Goal: Information Seeking & Learning: Learn about a topic

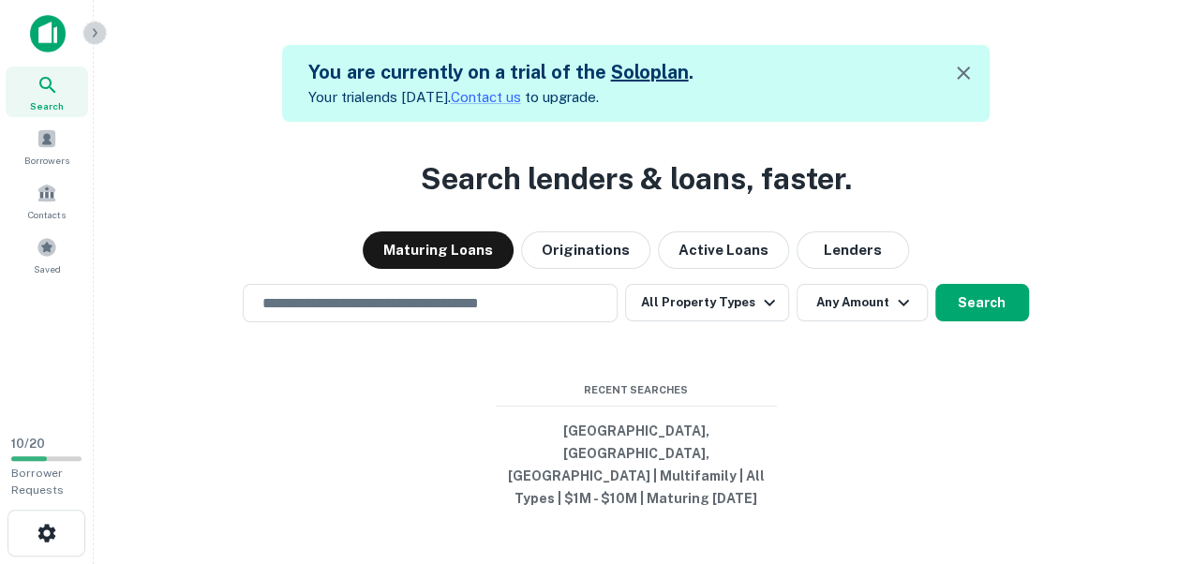
click at [96, 31] on icon "button" at bounding box center [95, 32] width 5 height 8
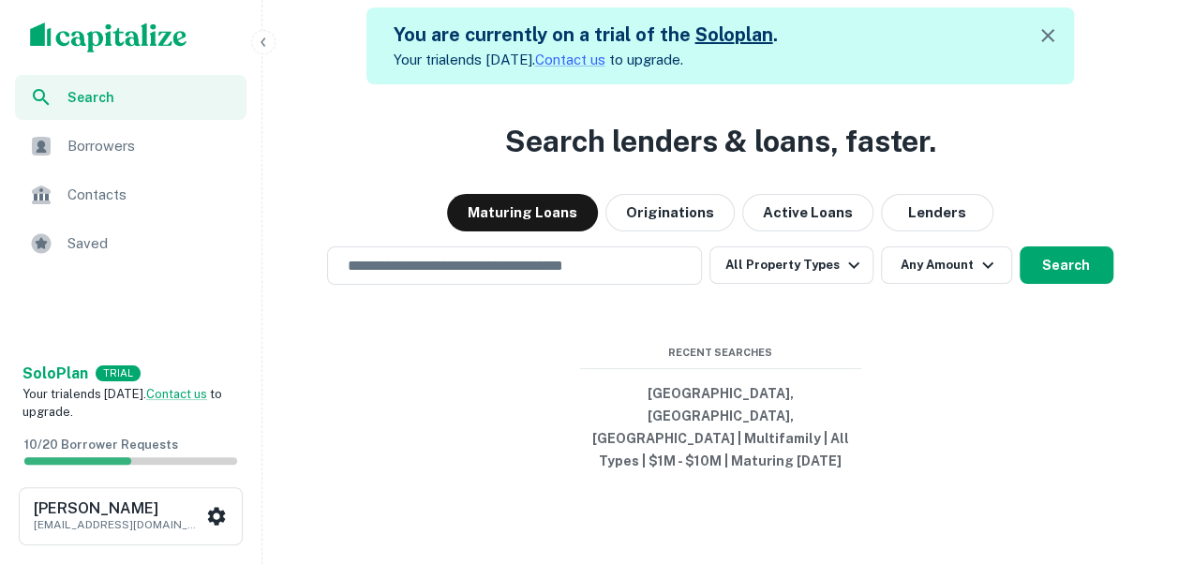
scroll to position [45, 0]
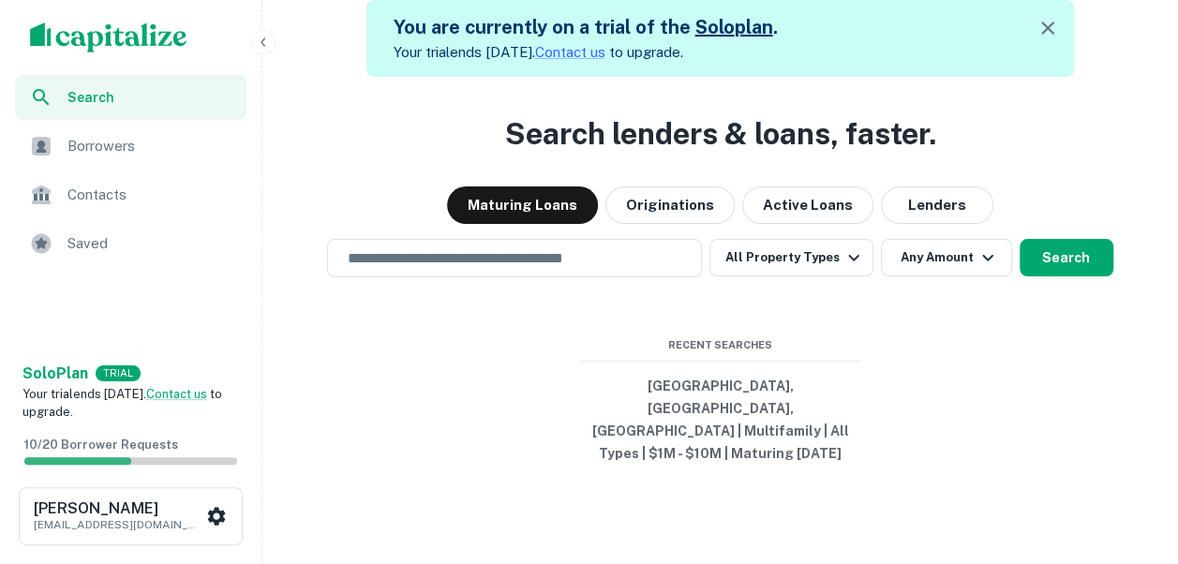
click at [607, 353] on span "Recent Searches" at bounding box center [720, 345] width 281 height 16
click at [706, 414] on button "[GEOGRAPHIC_DATA], [GEOGRAPHIC_DATA], [GEOGRAPHIC_DATA] | Multifamily | All Typ…" at bounding box center [720, 419] width 281 height 101
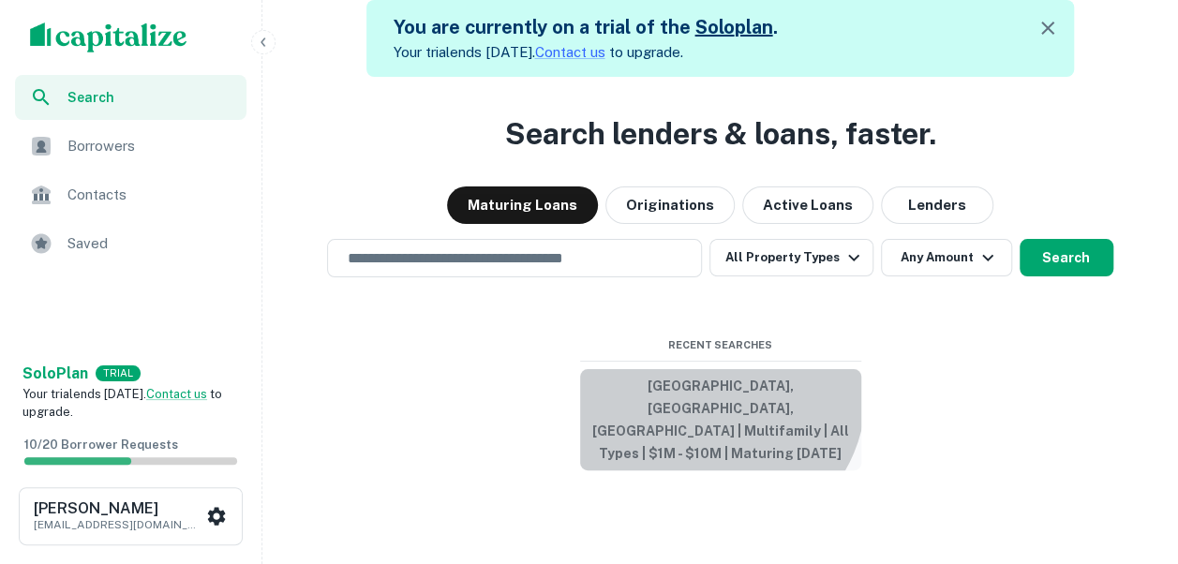
click at [706, 414] on button "[GEOGRAPHIC_DATA], [GEOGRAPHIC_DATA], [GEOGRAPHIC_DATA] | Multifamily | All Typ…" at bounding box center [720, 419] width 281 height 101
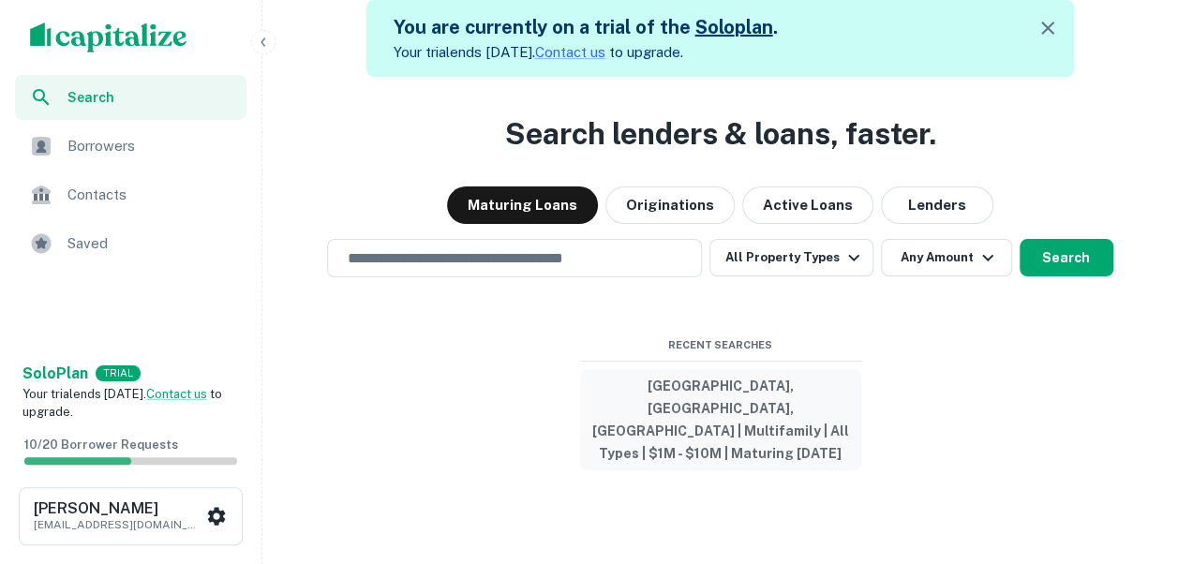
type input "**********"
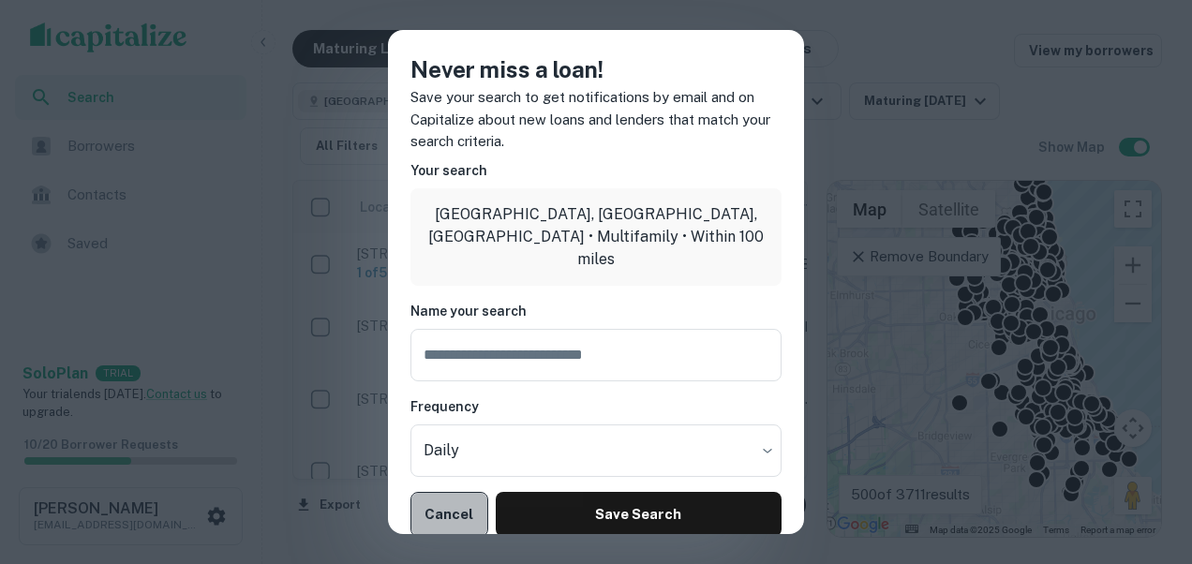
click at [444, 506] on button "Cancel" at bounding box center [450, 514] width 78 height 45
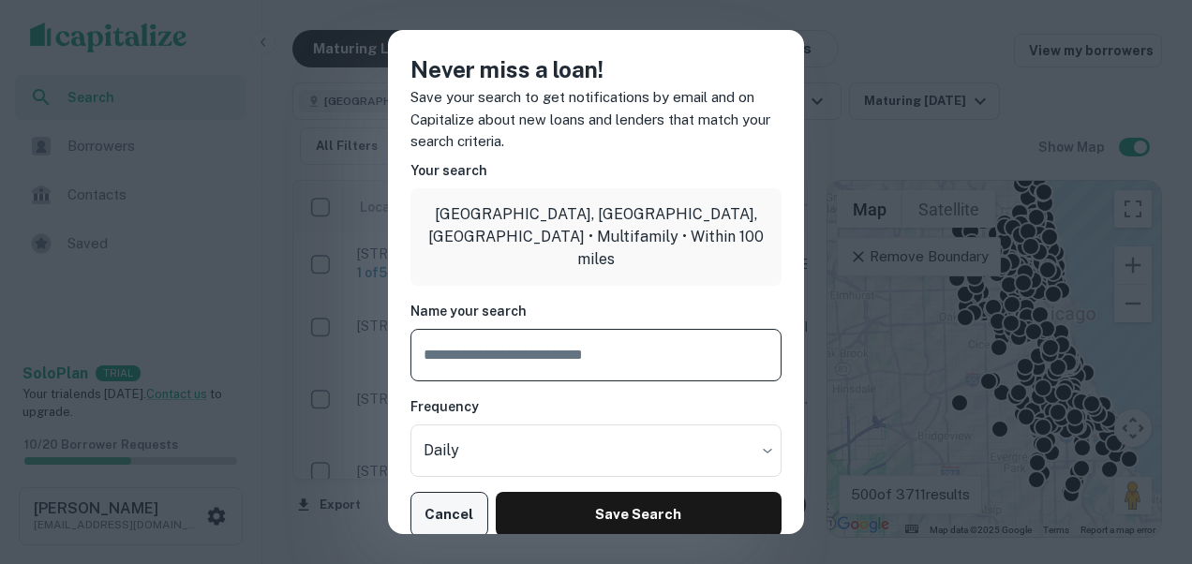
click at [454, 514] on button "Cancel" at bounding box center [450, 514] width 78 height 45
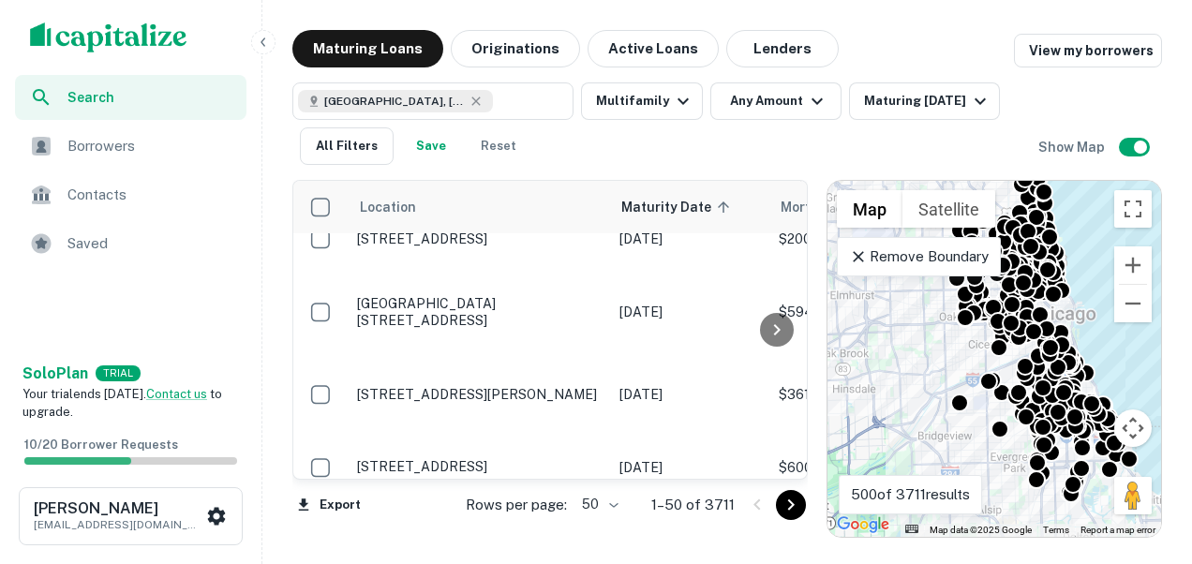
scroll to position [3034, 0]
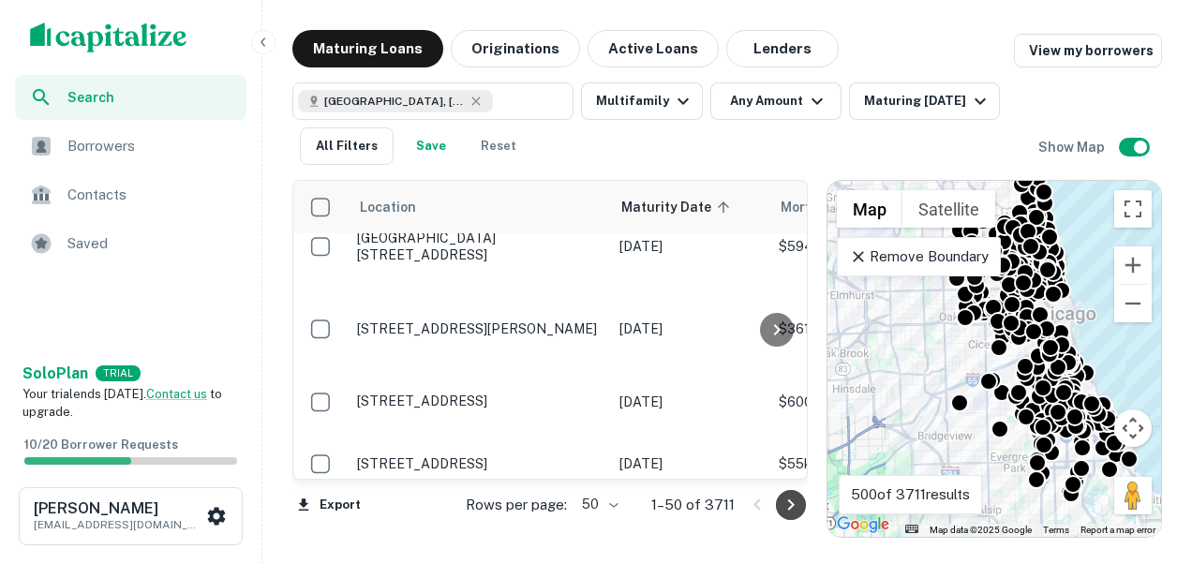
click at [795, 503] on icon "Go to next page" at bounding box center [791, 505] width 22 height 22
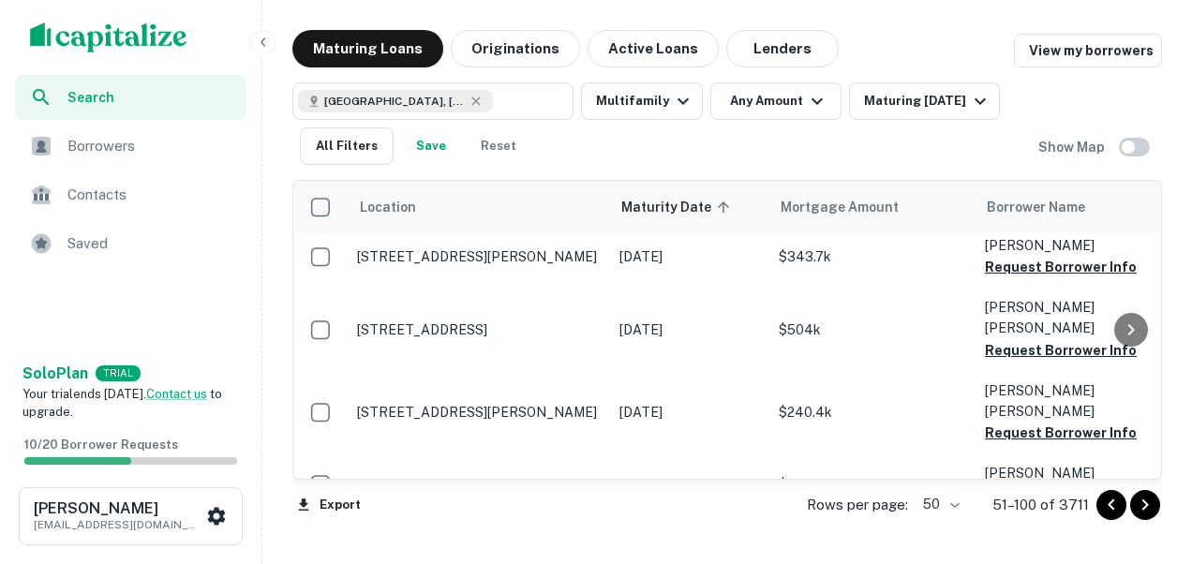
scroll to position [3034, 0]
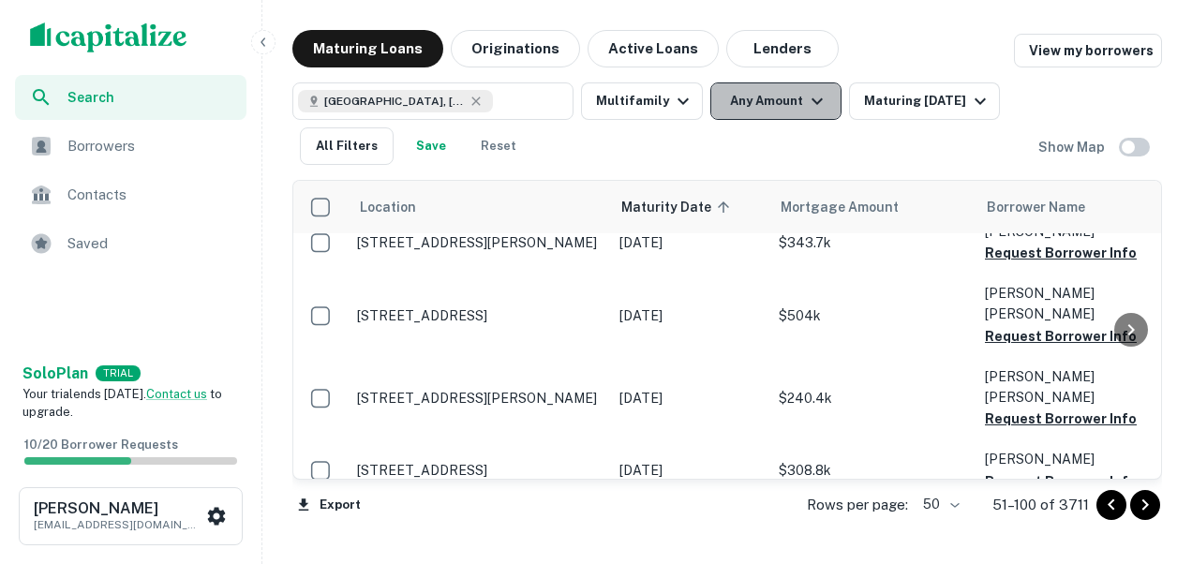
click at [814, 96] on icon "button" at bounding box center [817, 101] width 22 height 22
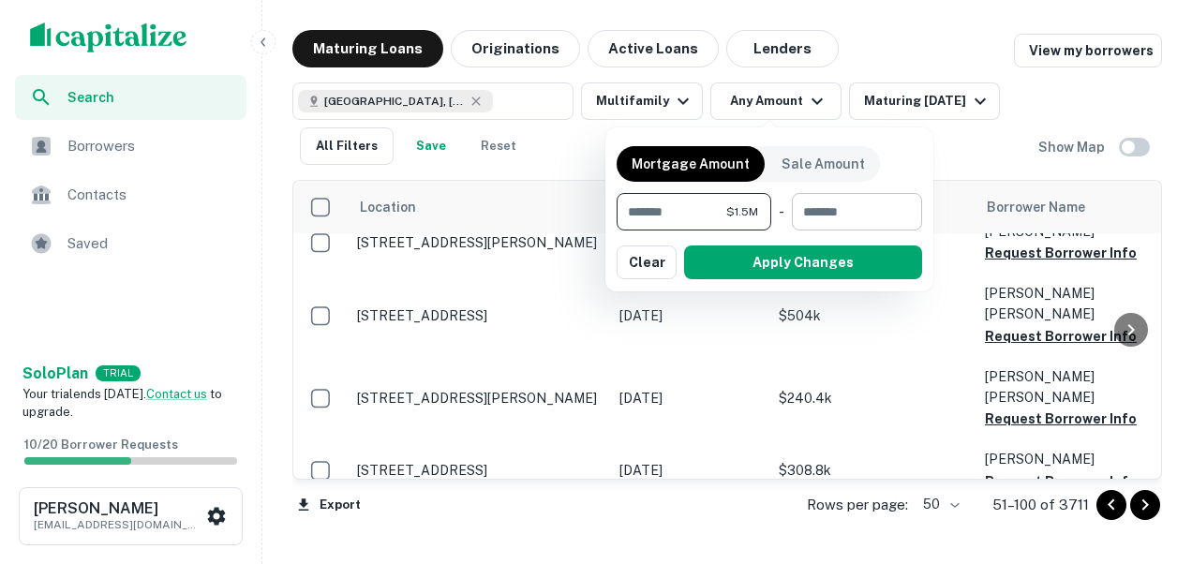
type input "*******"
click at [834, 216] on input "number" at bounding box center [850, 211] width 117 height 37
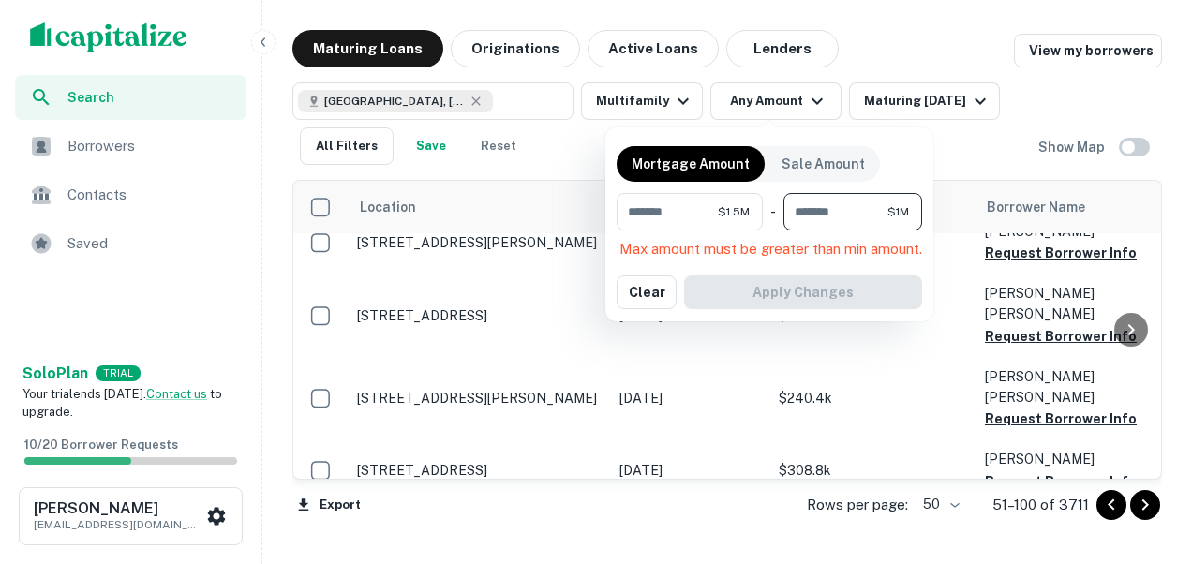
type input "********"
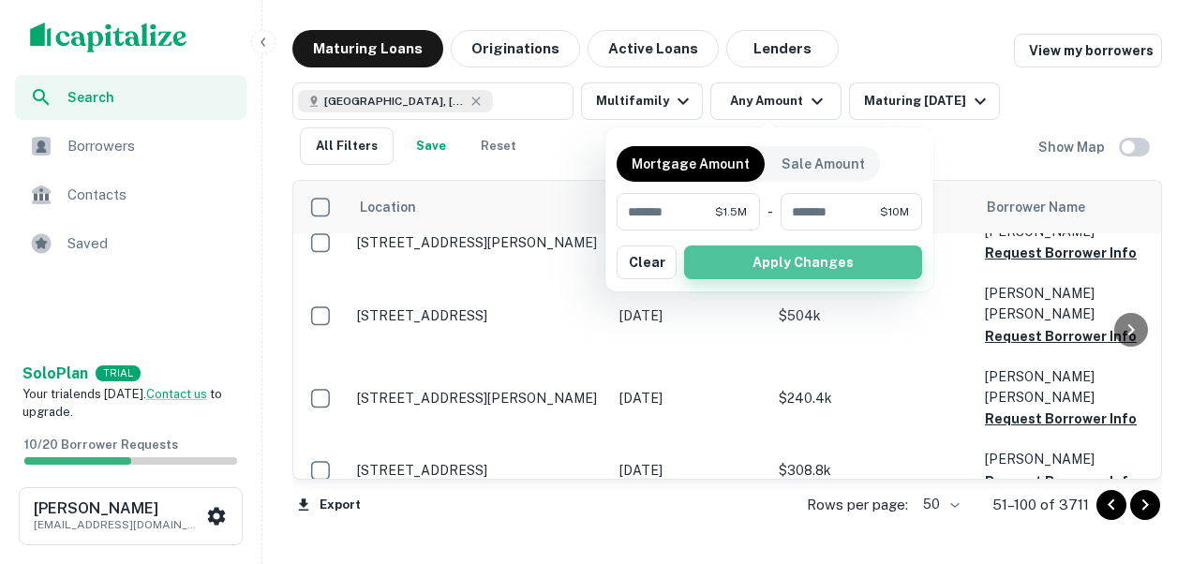
click at [774, 268] on button "Apply Changes" at bounding box center [803, 263] width 238 height 34
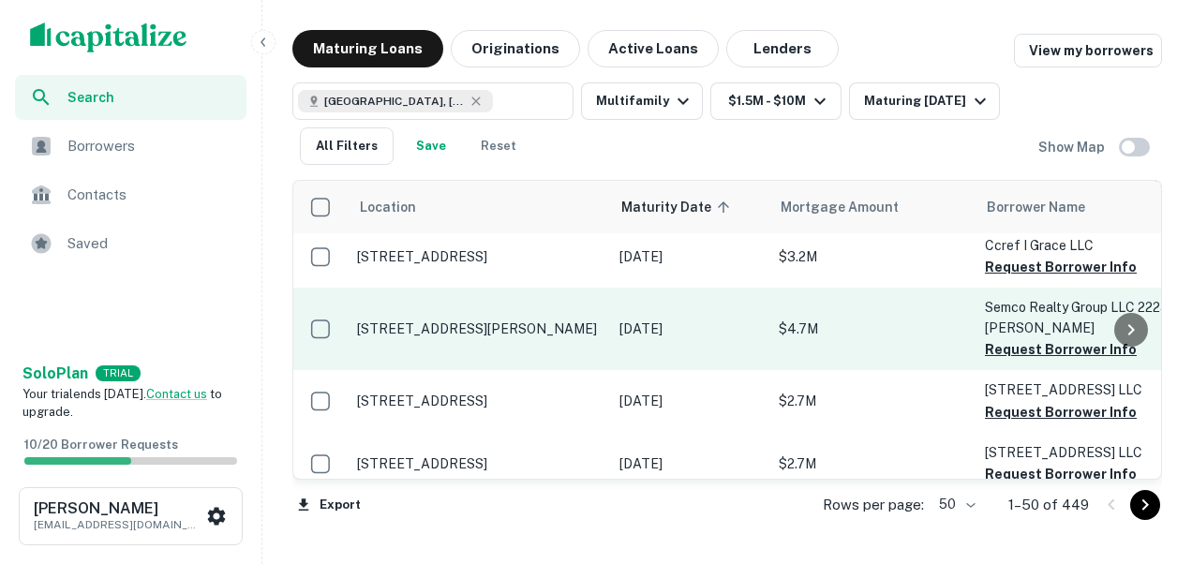
click at [696, 330] on td "Oct 15, 2025" at bounding box center [689, 329] width 159 height 82
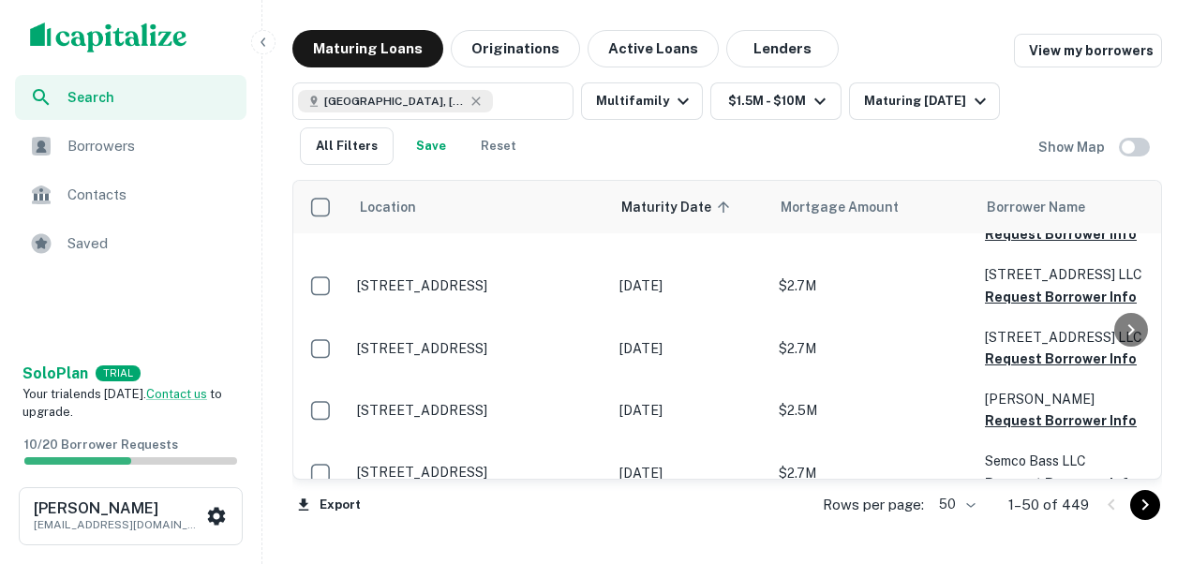
scroll to position [3179, 0]
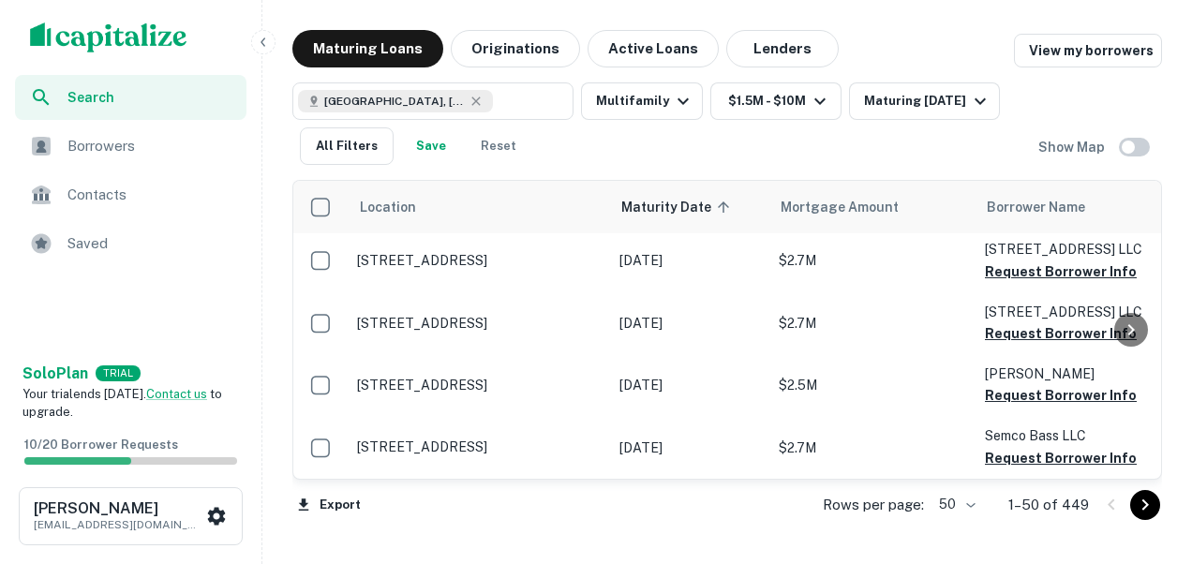
click at [1149, 506] on icon "Go to next page" at bounding box center [1145, 505] width 22 height 22
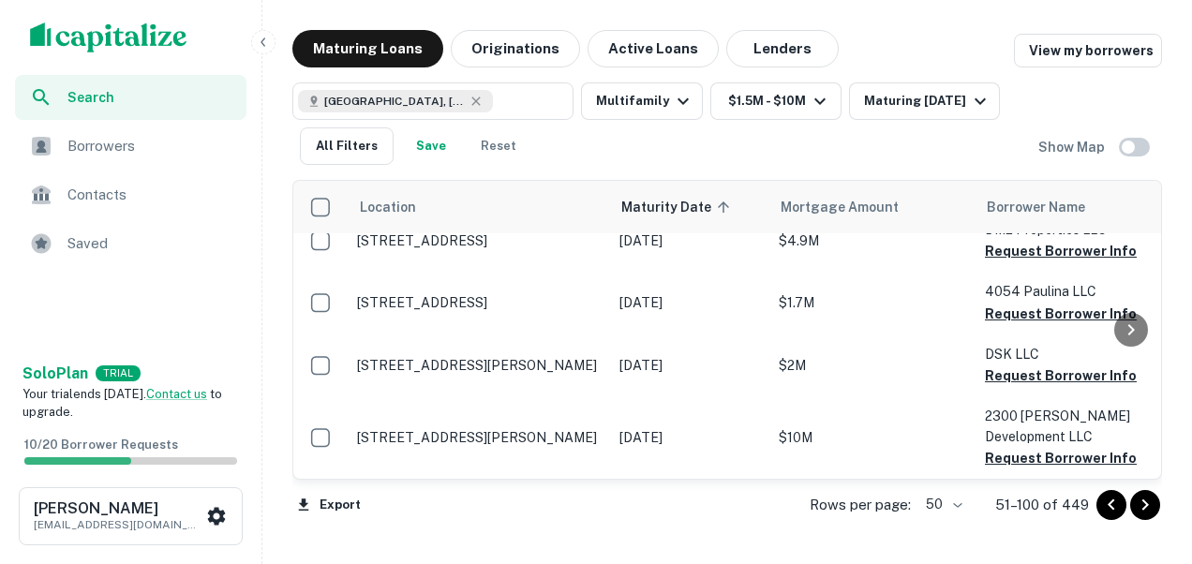
scroll to position [3079, 0]
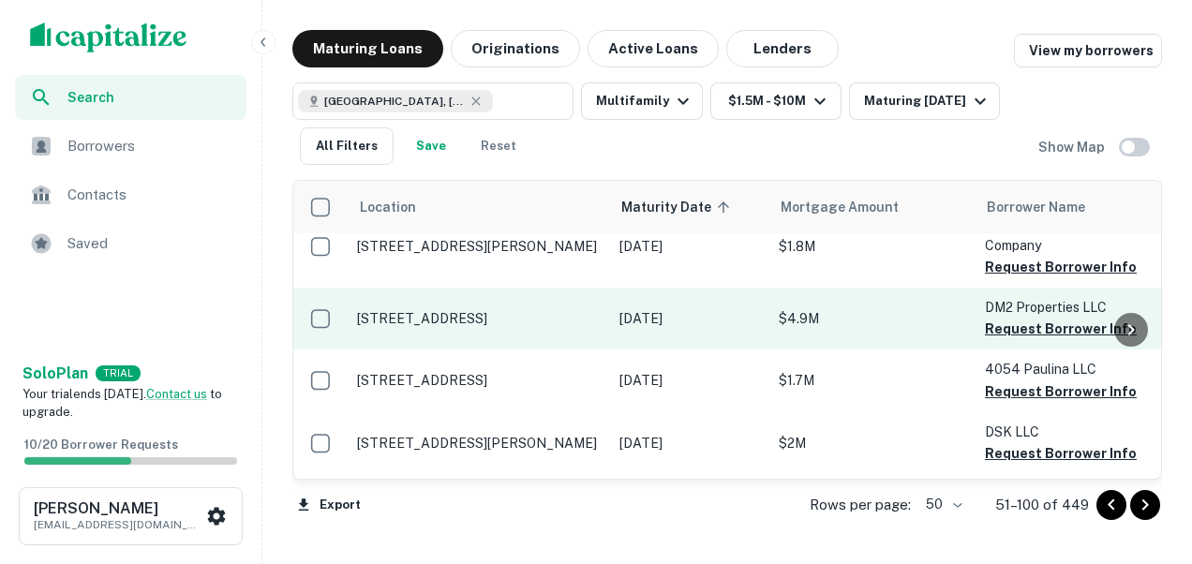
click at [709, 288] on td "Dec 03, 2025" at bounding box center [689, 319] width 159 height 62
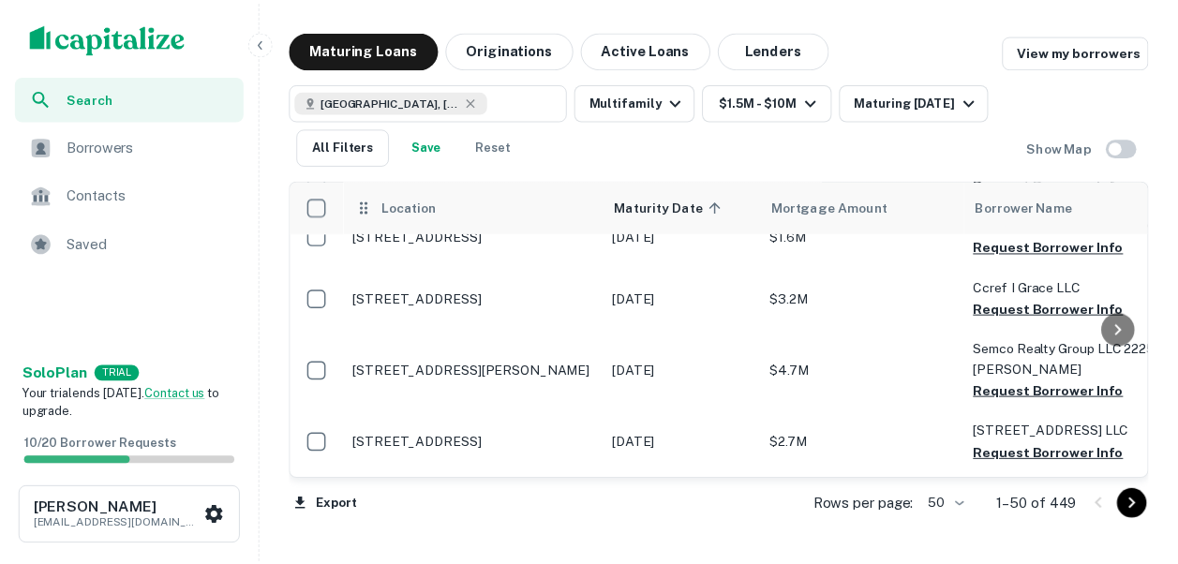
scroll to position [3079, 0]
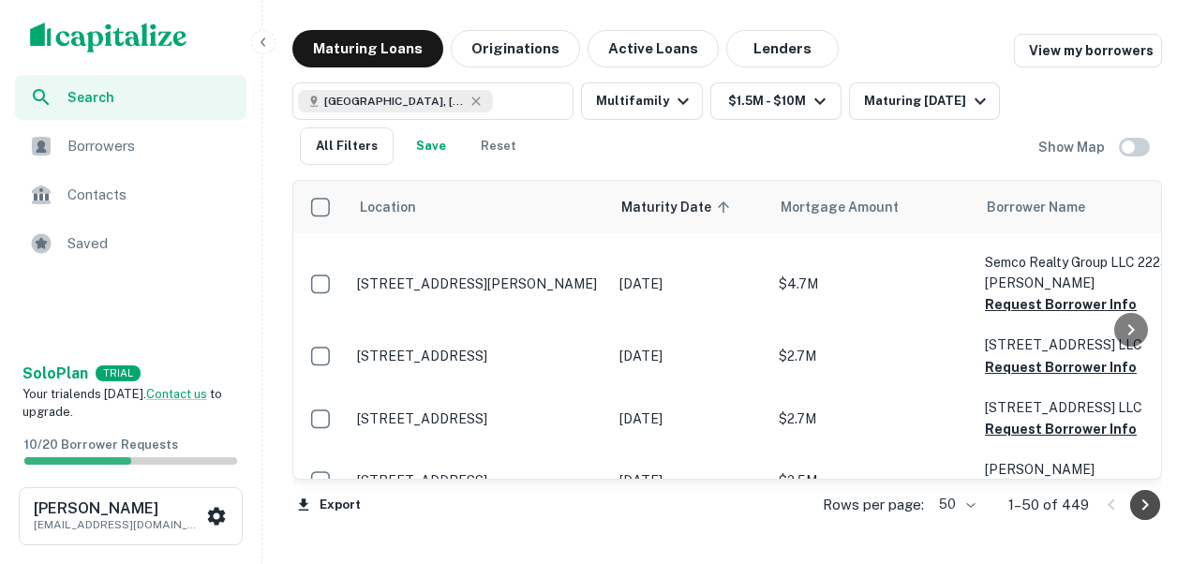
click at [1144, 506] on icon "Go to next page" at bounding box center [1145, 505] width 7 height 11
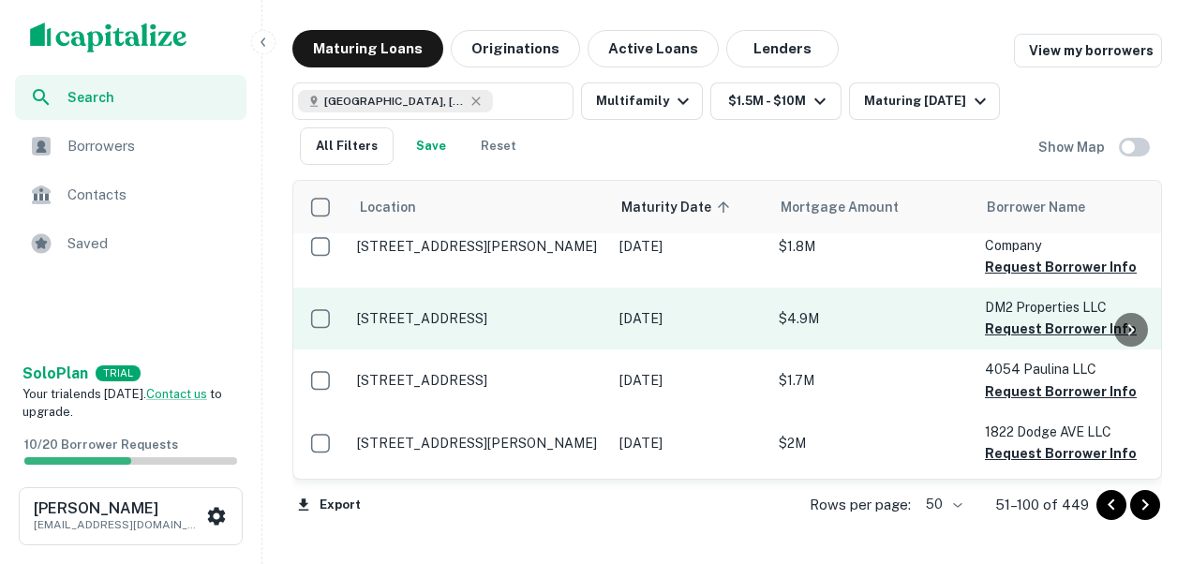
click at [504, 310] on p "3649 N Southport Ave Chicago, IL60613" at bounding box center [479, 318] width 244 height 17
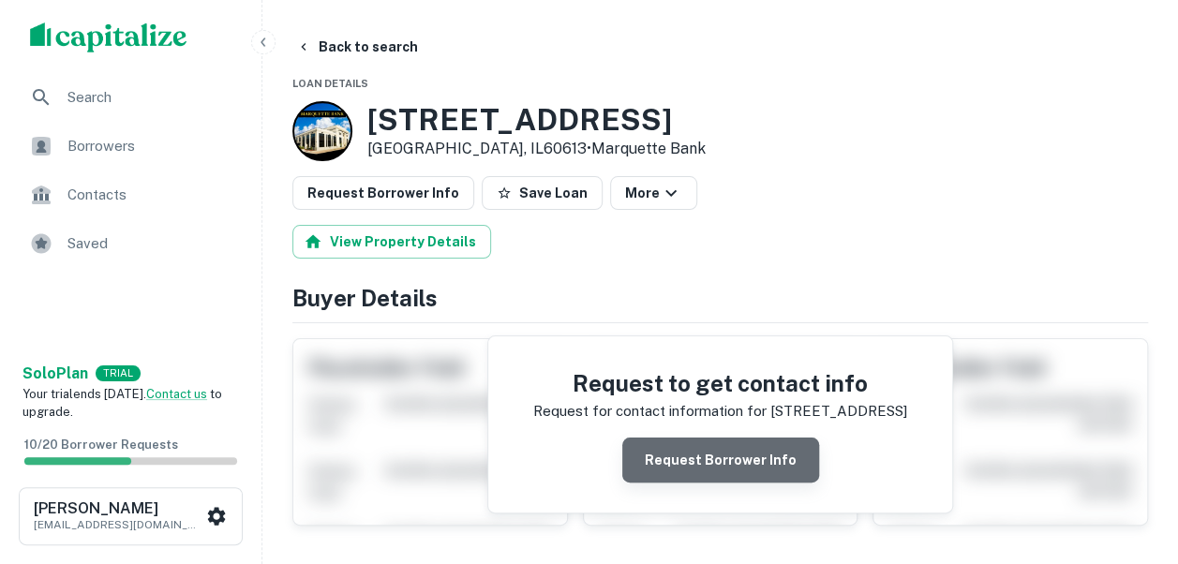
click at [732, 457] on button "Request Borrower Info" at bounding box center [720, 460] width 197 height 45
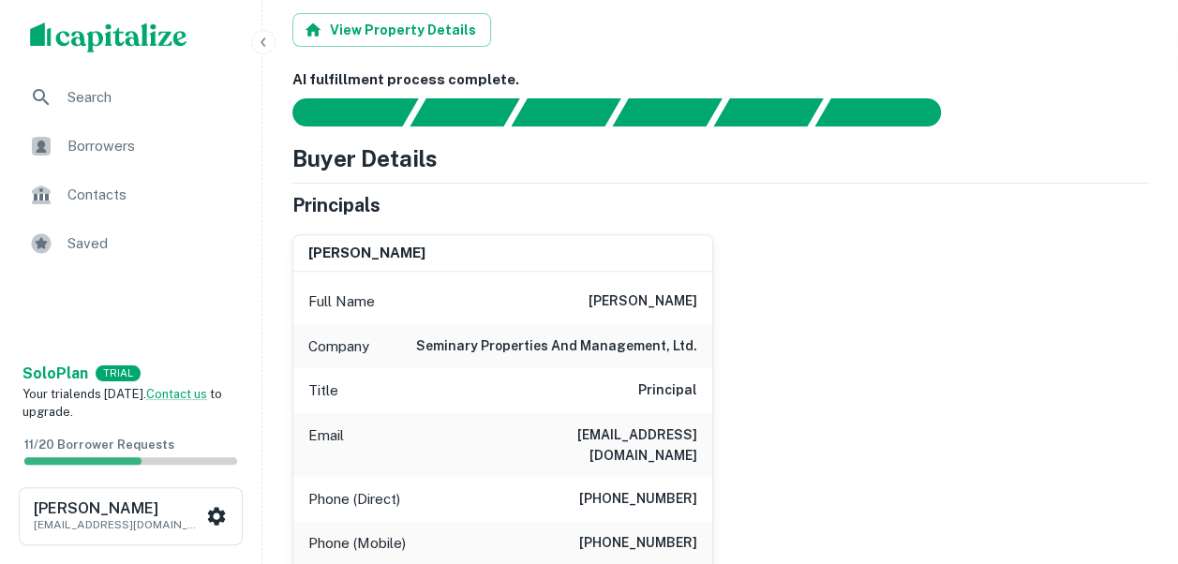
scroll to position [275, 0]
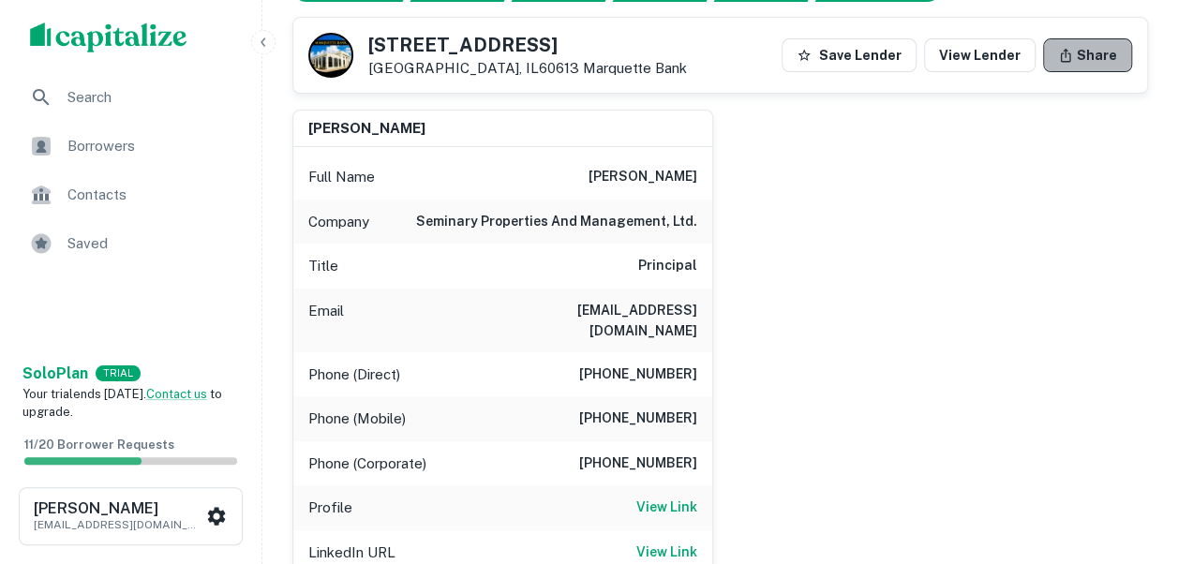
click at [1076, 68] on button "Share" at bounding box center [1087, 55] width 89 height 34
click at [1076, 65] on button "Share" at bounding box center [1087, 55] width 89 height 34
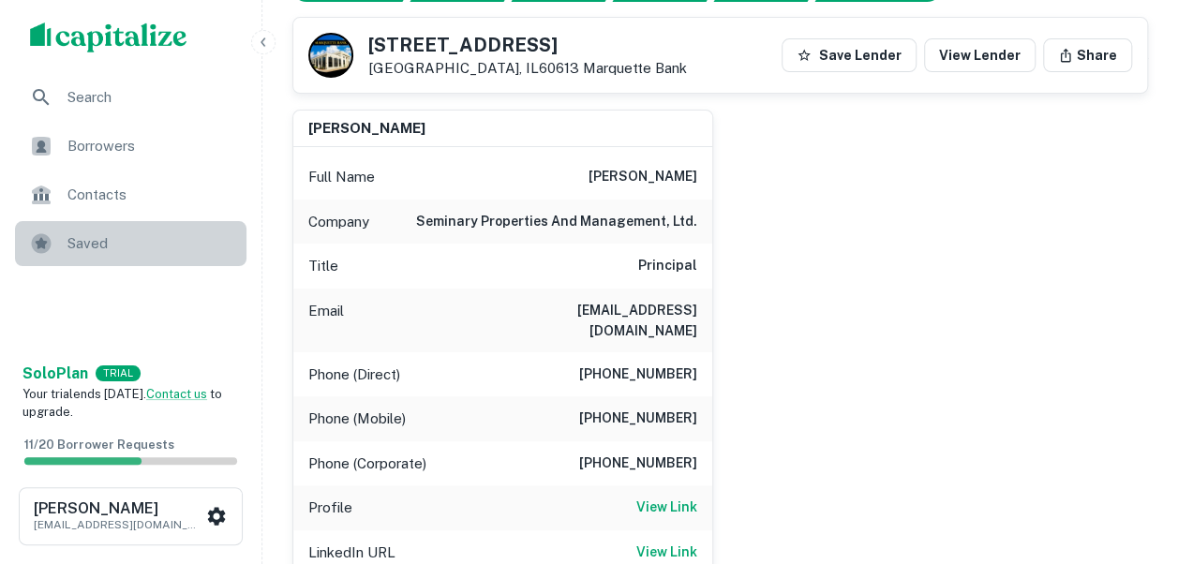
click at [87, 244] on span "Saved" at bounding box center [151, 243] width 168 height 22
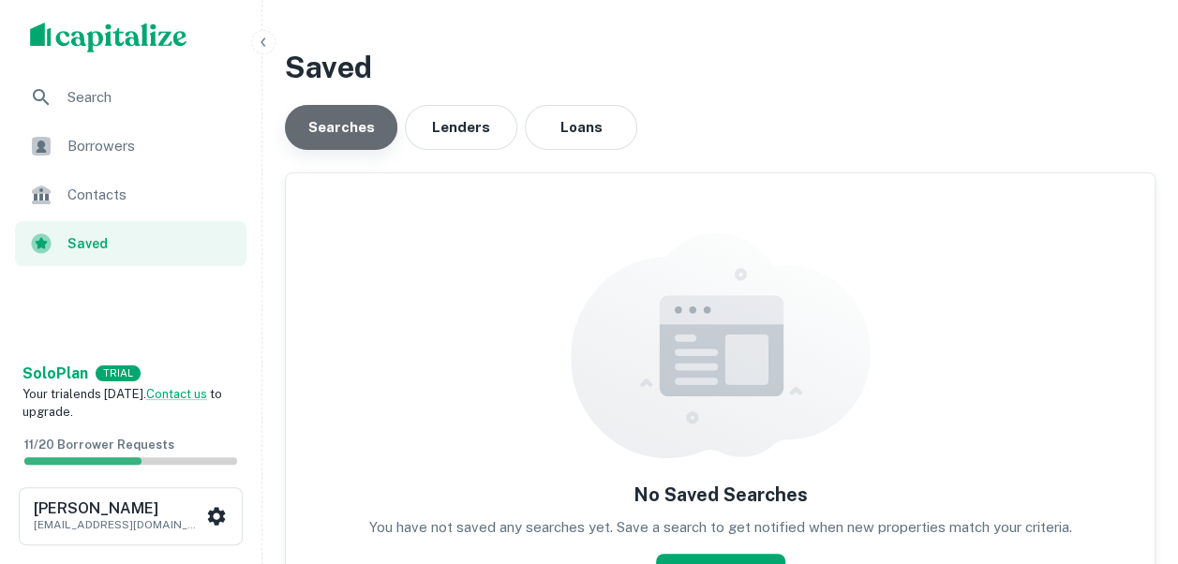
click at [349, 129] on button "Searches" at bounding box center [341, 127] width 112 height 45
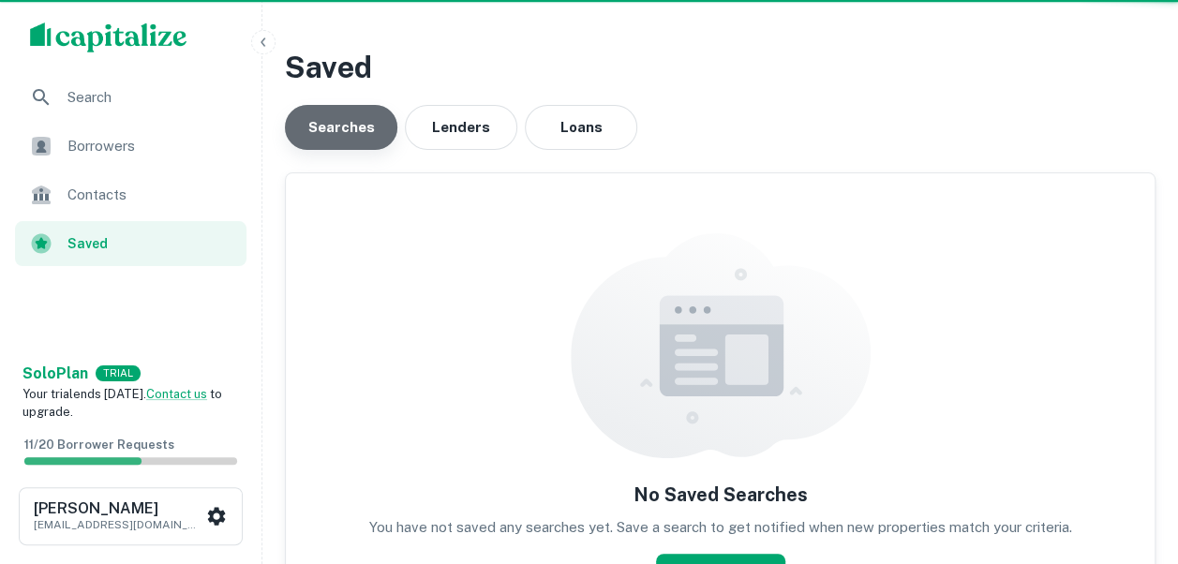
click at [349, 129] on button "Searches" at bounding box center [341, 127] width 112 height 45
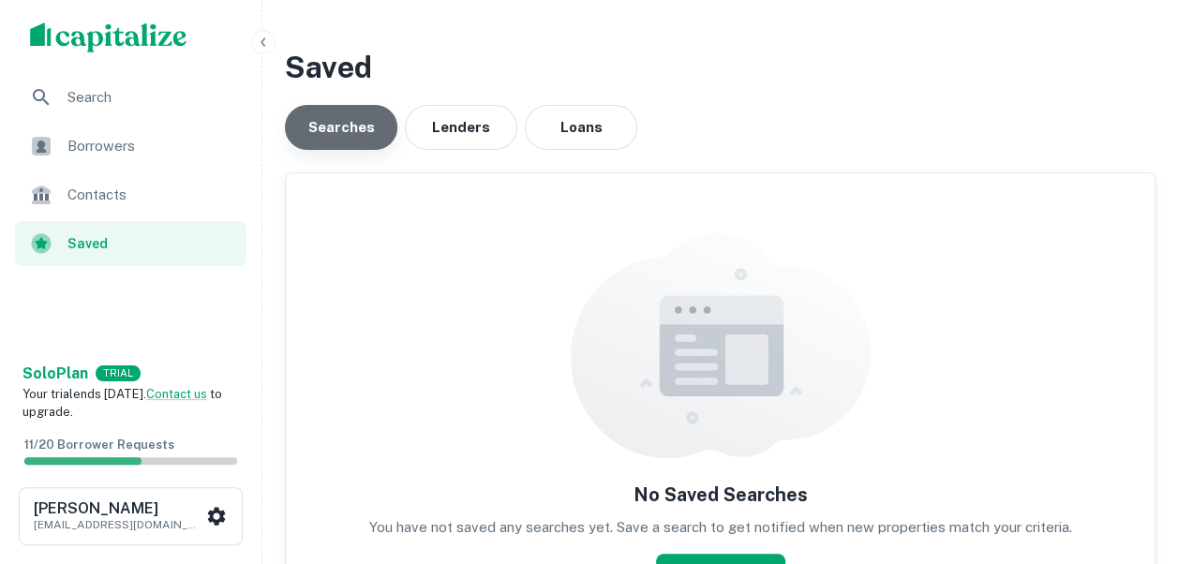
click at [322, 130] on button "Searches" at bounding box center [341, 127] width 112 height 45
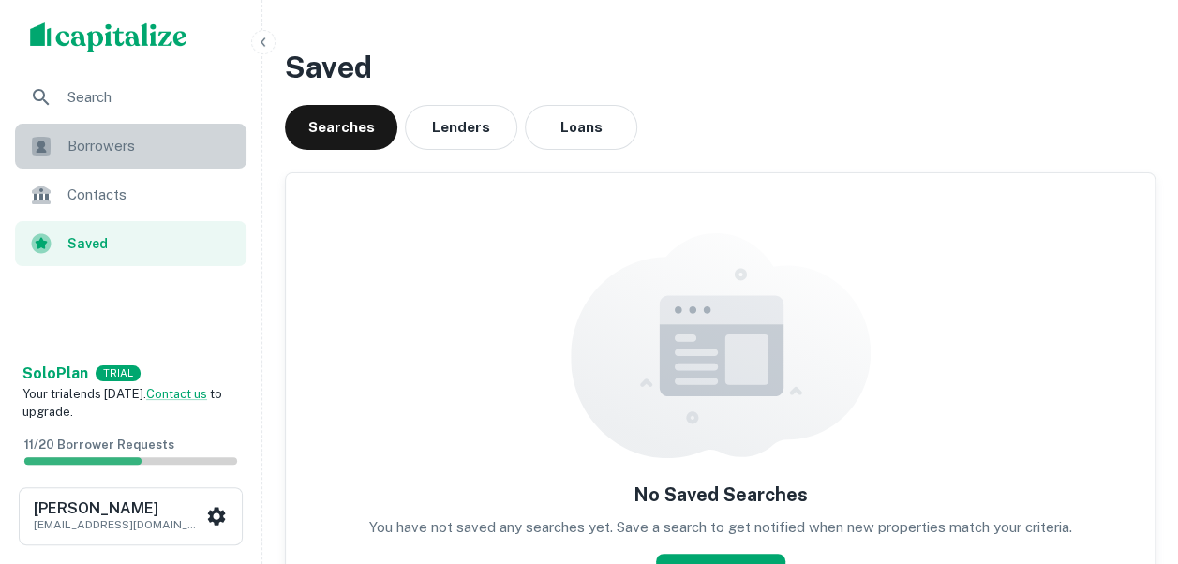
click at [91, 148] on span "Borrowers" at bounding box center [151, 146] width 168 height 22
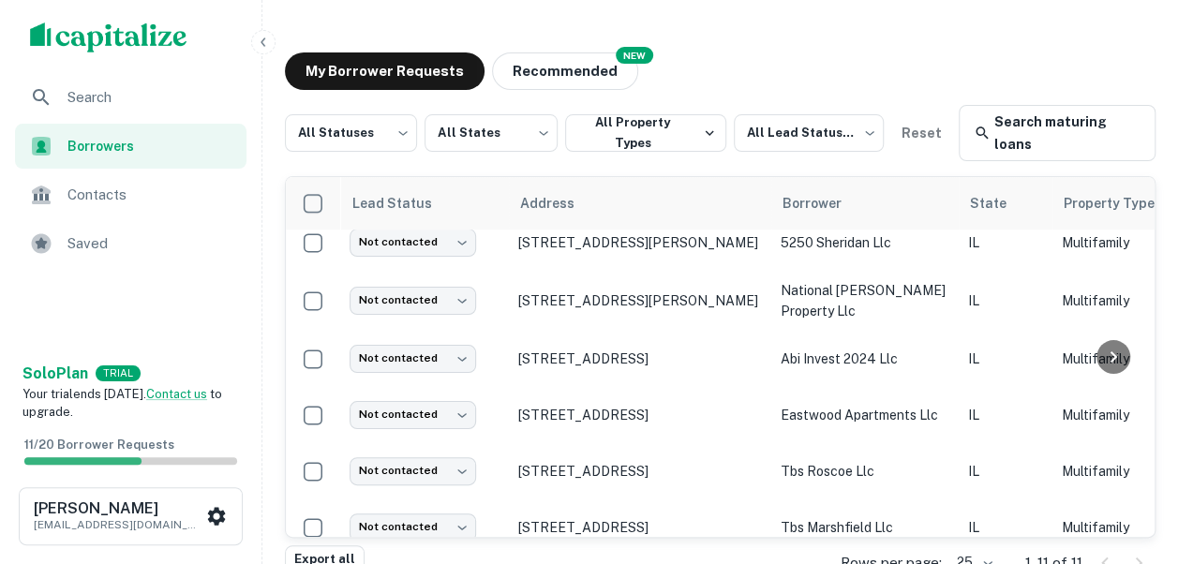
scroll to position [332, 0]
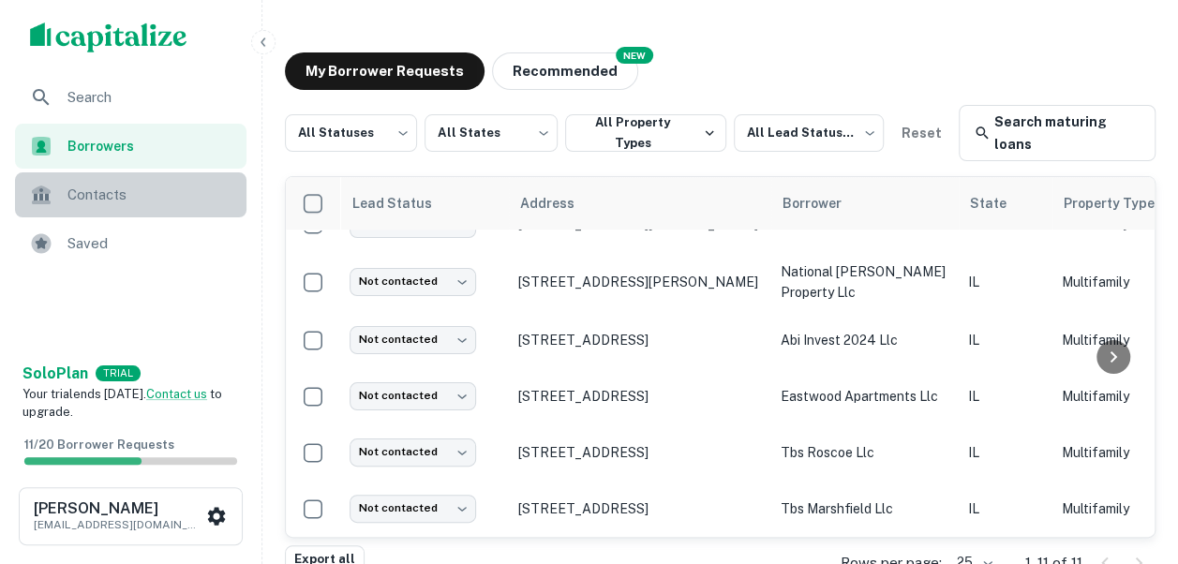
click at [86, 195] on span "Contacts" at bounding box center [151, 195] width 168 height 22
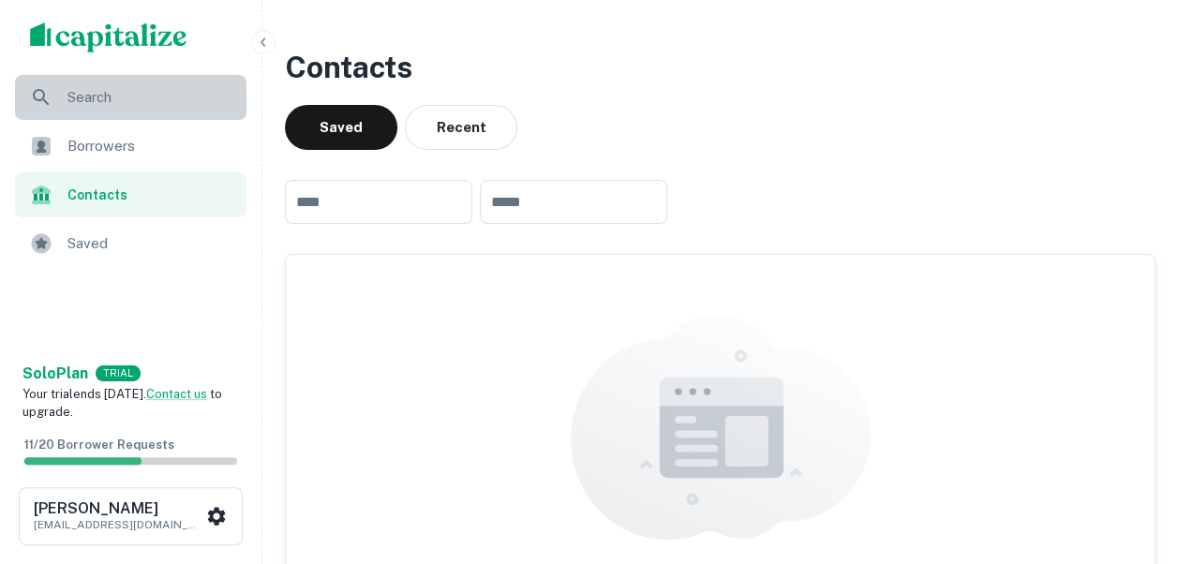
click at [83, 103] on span "Search" at bounding box center [151, 97] width 168 height 22
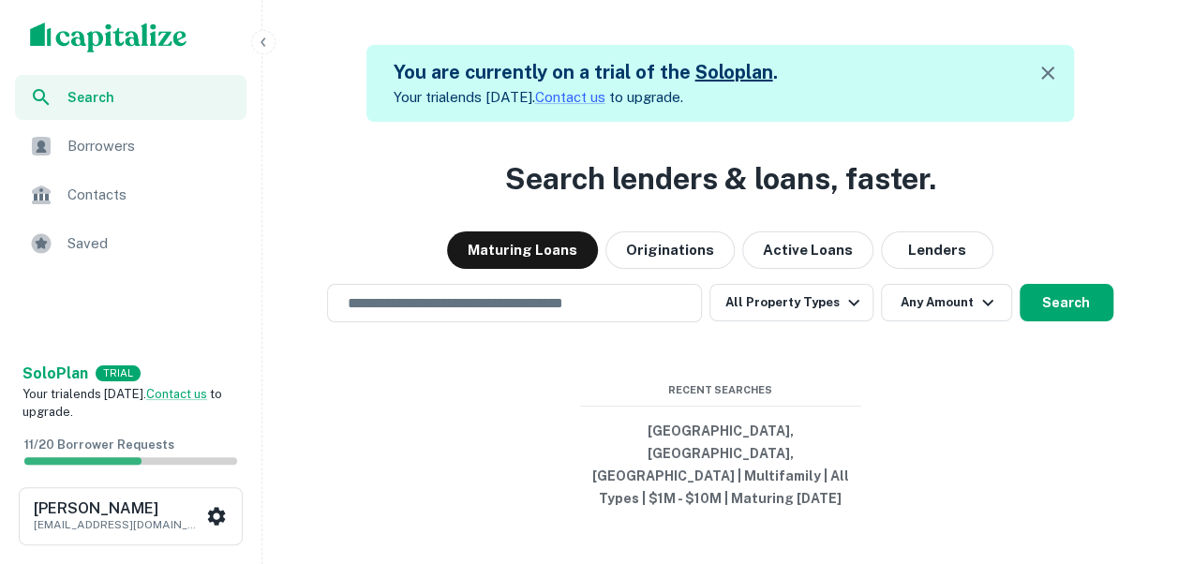
click at [1050, 75] on icon "button" at bounding box center [1047, 73] width 13 height 13
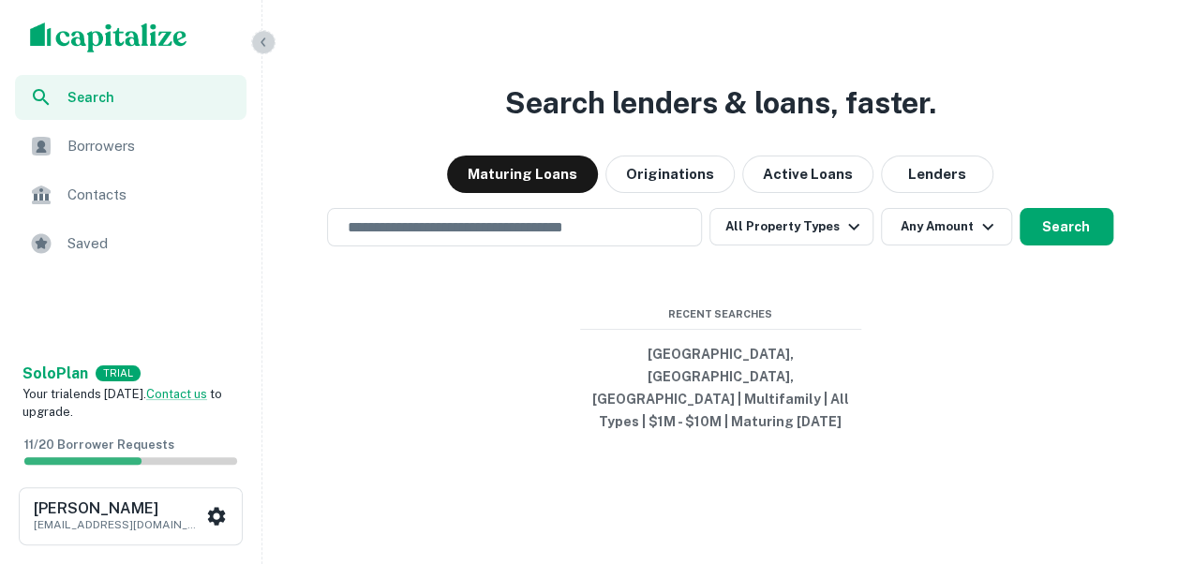
click at [261, 47] on icon "button" at bounding box center [263, 42] width 15 height 15
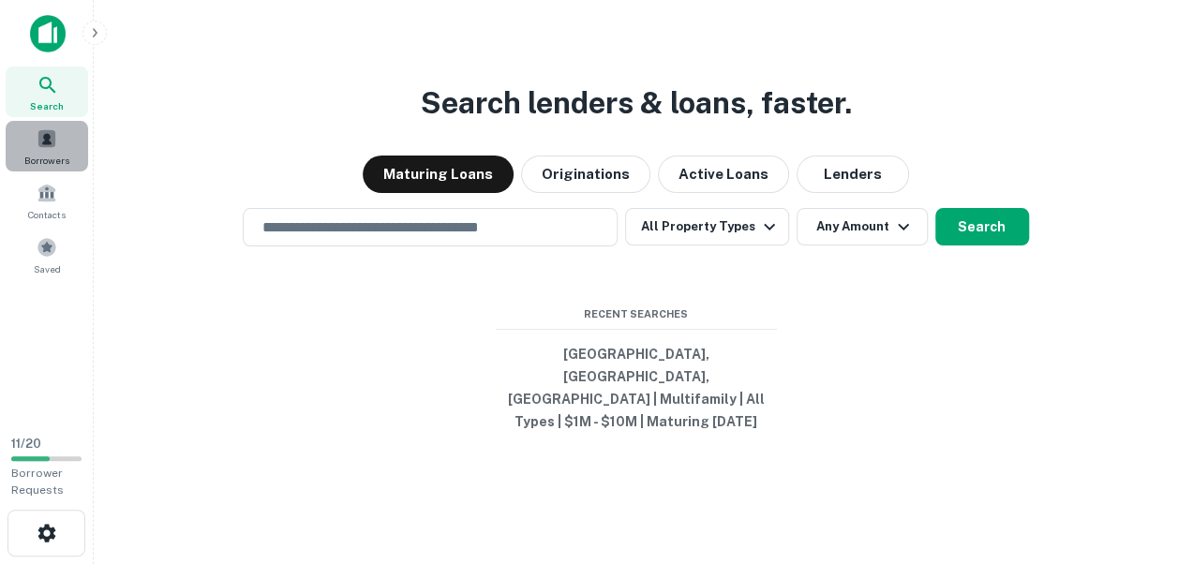
click at [49, 144] on span at bounding box center [47, 138] width 21 height 21
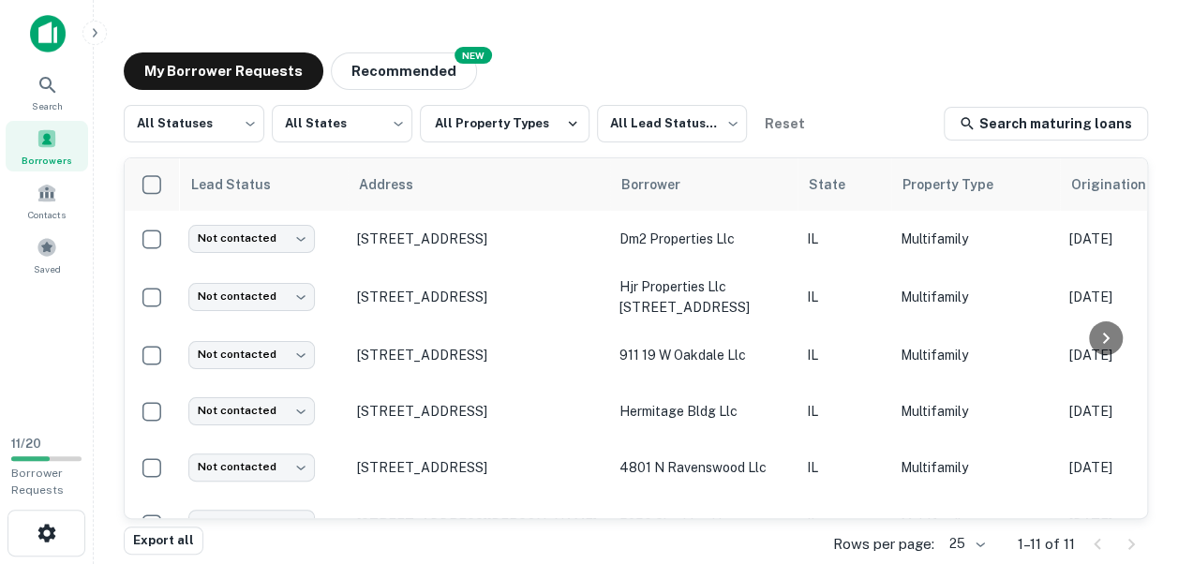
click at [1118, 517] on div at bounding box center [1106, 338] width 60 height 360
click at [95, 30] on icon "button" at bounding box center [95, 32] width 5 height 8
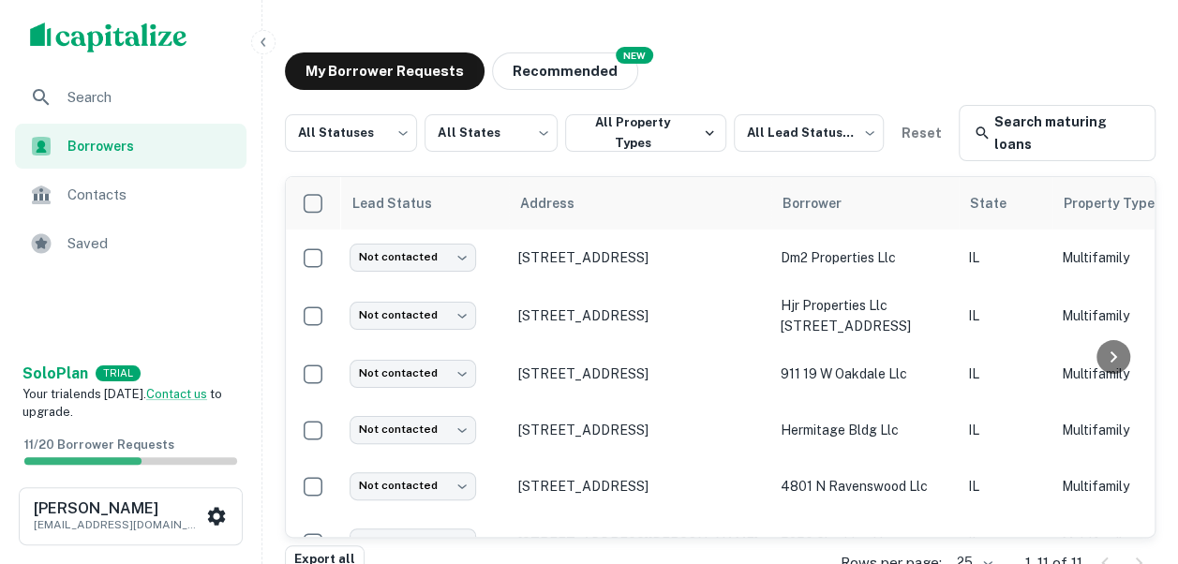
click at [1134, 530] on div at bounding box center [1113, 357] width 60 height 360
click at [1127, 529] on div at bounding box center [1113, 357] width 60 height 360
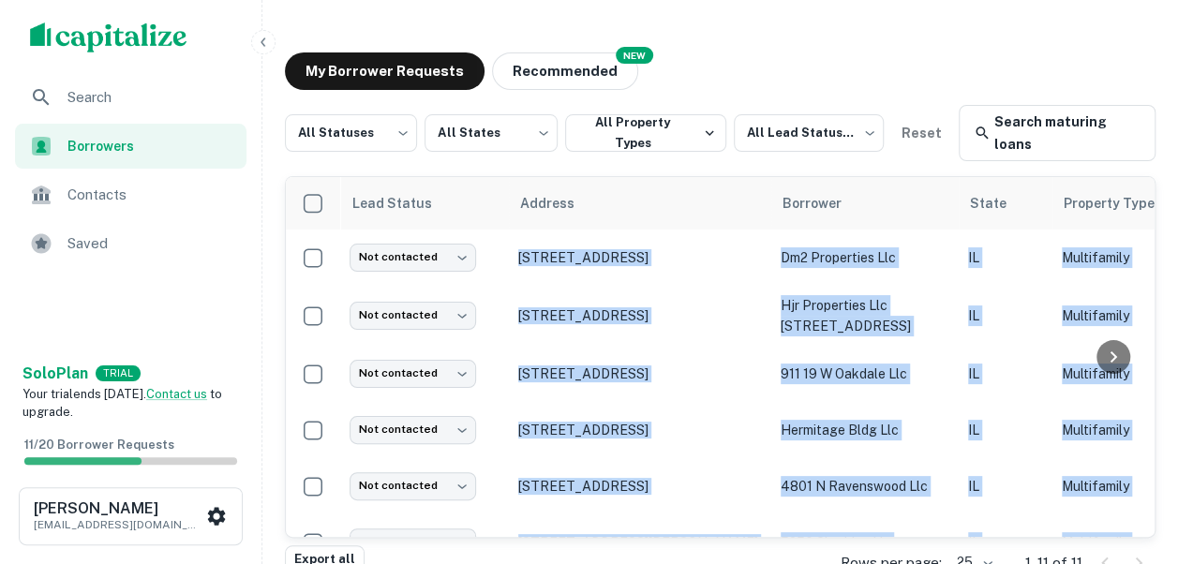
click at [1127, 529] on div at bounding box center [1113, 357] width 60 height 360
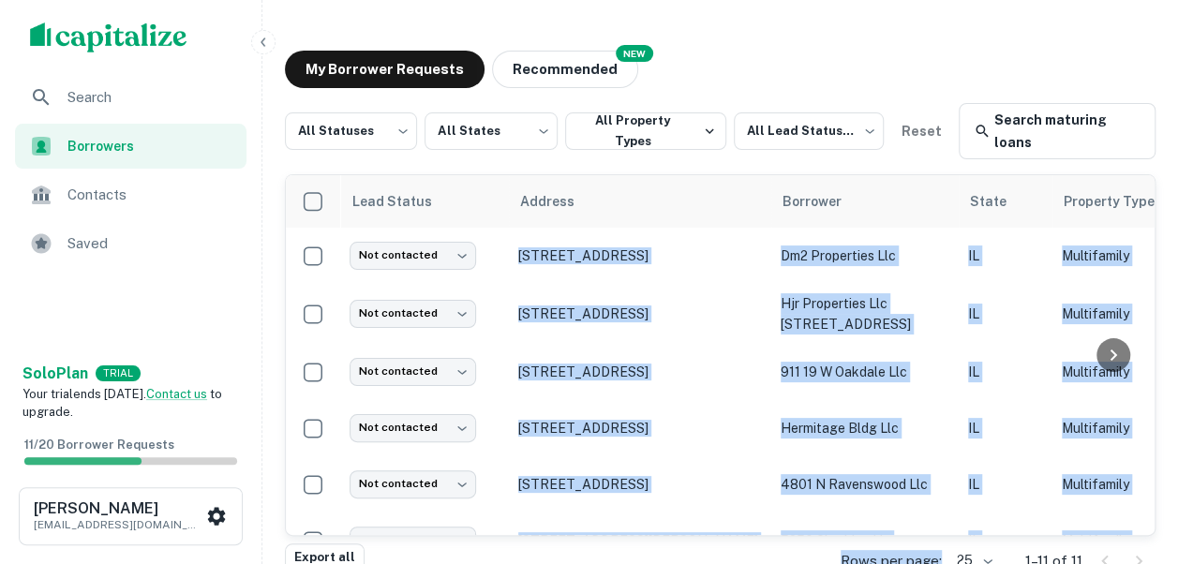
drag, startPoint x: 1127, startPoint y: 529, endPoint x: 676, endPoint y: 542, distance: 451.9
click at [676, 525] on div "All Statuses *** ​ All States *** ​ All Property Types All Lead Statuses *** ​ …" at bounding box center [720, 314] width 871 height 422
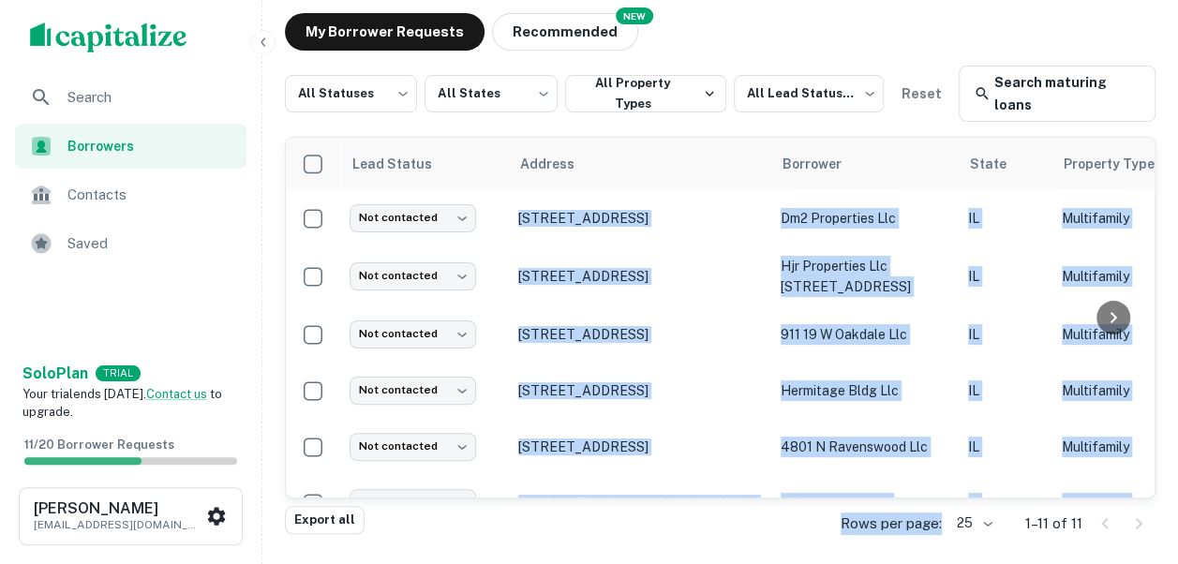
scroll to position [86, 0]
